Goal: Find specific page/section: Find specific page/section

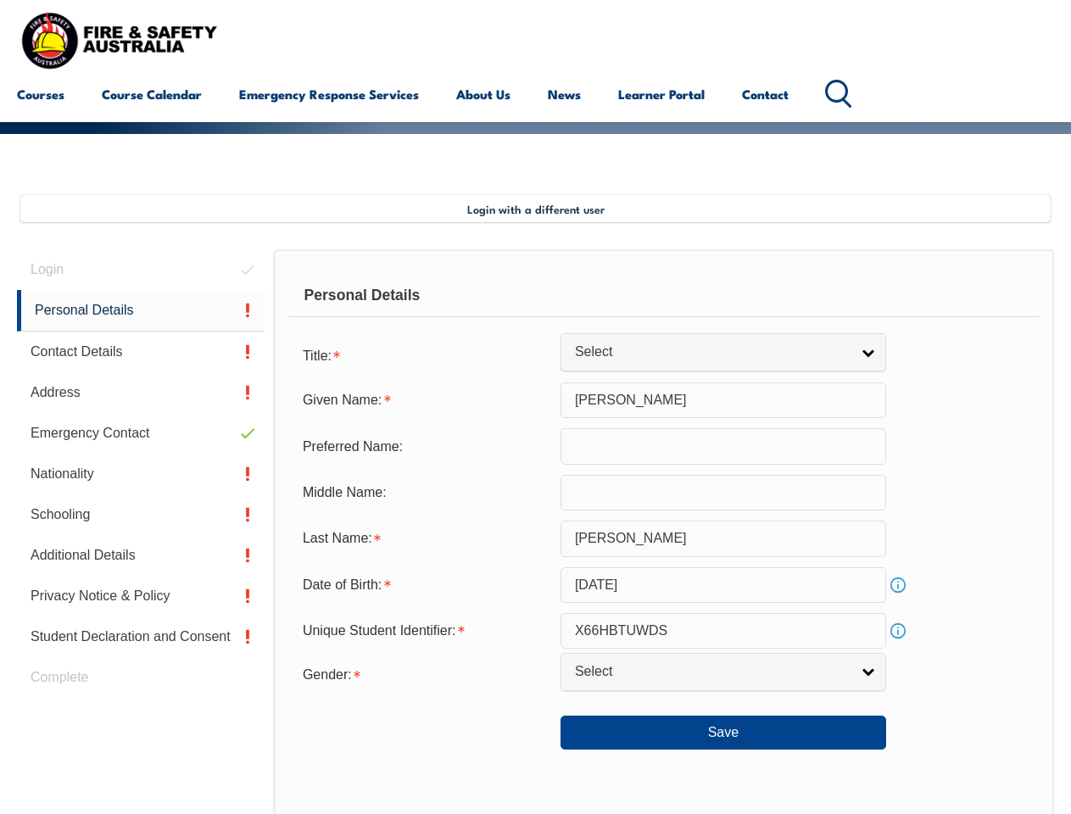
click at [535, 256] on div "Personal Details Title: Mr Mrs Ms Miss Other Select Given Name: [PERSON_NAME] P…" at bounding box center [664, 620] width 780 height 743
click at [535, 209] on span "Login with a different user" at bounding box center [535, 209] width 137 height 14
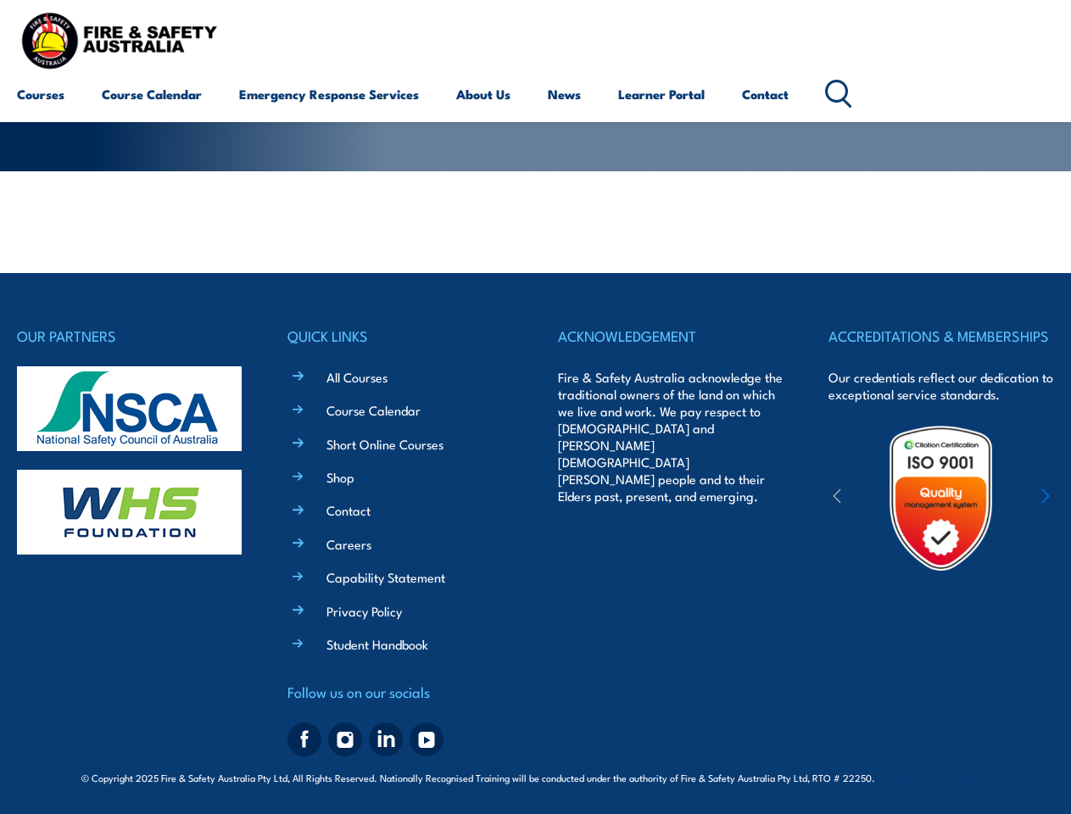
click at [141, 270] on section "Login with a different user Login Personal Details Contact Details Address Emer…" at bounding box center [535, 222] width 1071 height 102
click at [141, 310] on div "OUR PARTNERS QUICK LINKS All Courses Course Calendar Short Online Courses Shop …" at bounding box center [535, 531] width 1037 height 516
click at [141, 352] on div "OUR PARTNERS" at bounding box center [130, 543] width 226 height 439
click at [141, 393] on img at bounding box center [129, 408] width 225 height 85
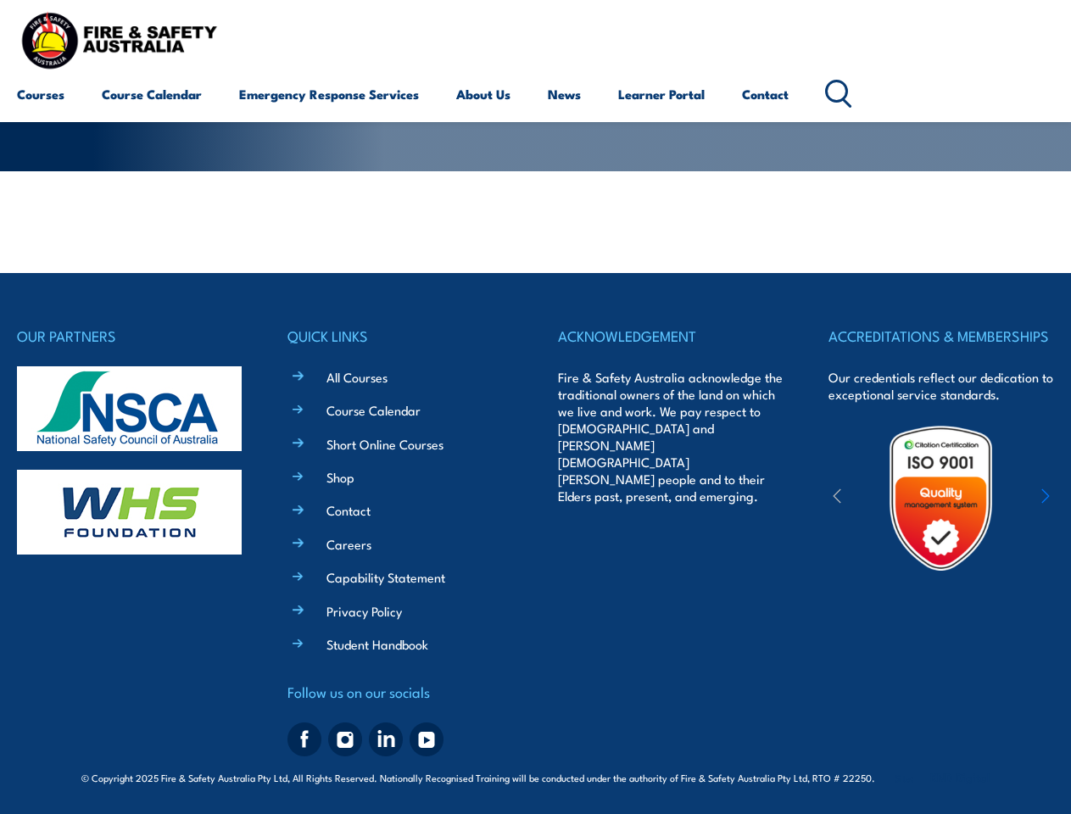
click at [141, 433] on img at bounding box center [129, 408] width 225 height 85
click at [141, 474] on img at bounding box center [129, 512] width 225 height 85
click at [141, 515] on img at bounding box center [129, 512] width 225 height 85
